Goal: Navigation & Orientation: Find specific page/section

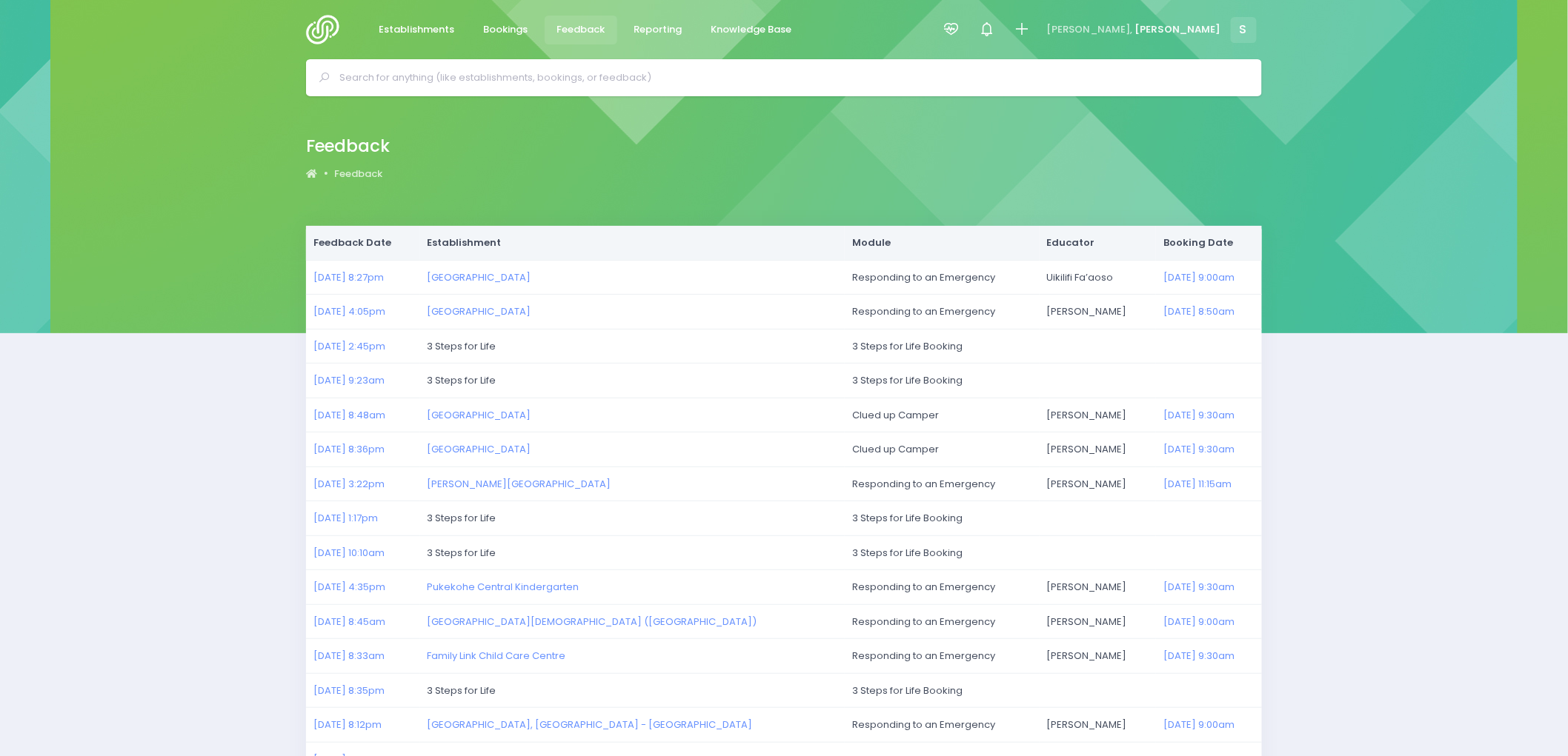
click at [317, 23] on img at bounding box center [327, 29] width 42 height 29
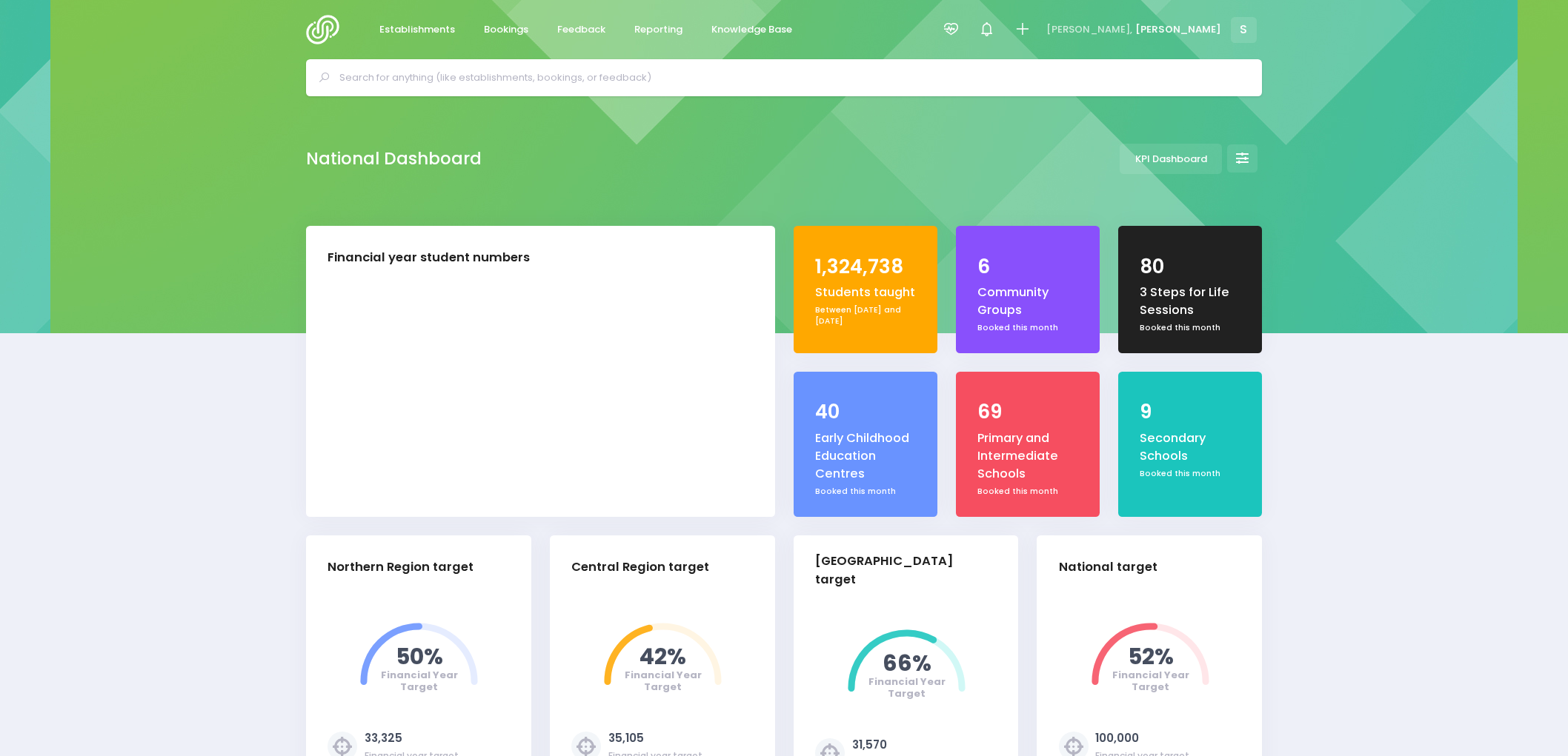
select select "5"
